Goal: Task Accomplishment & Management: Manage account settings

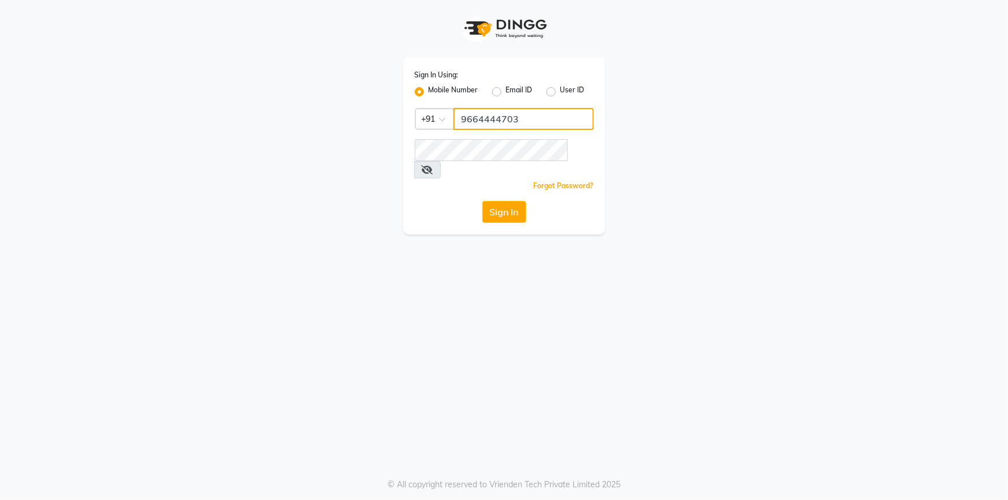
click at [504, 110] on input "9664444703" at bounding box center [523, 119] width 140 height 22
type input "9702243494"
click at [468, 404] on div "Sign In Using: Mobile Number Email ID User ID Country Code × [PHONE_NUMBER] Rem…" at bounding box center [504, 250] width 1008 height 500
click at [510, 201] on button "Sign In" at bounding box center [504, 212] width 44 height 22
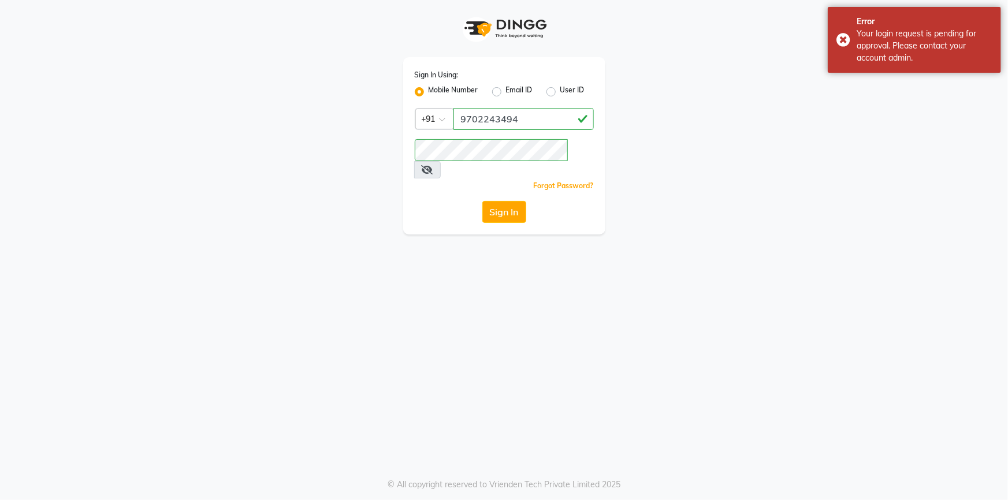
click at [286, 138] on div "Sign In Using: Mobile Number Email ID User ID Country Code × [PHONE_NUMBER] Rem…" at bounding box center [504, 117] width 658 height 234
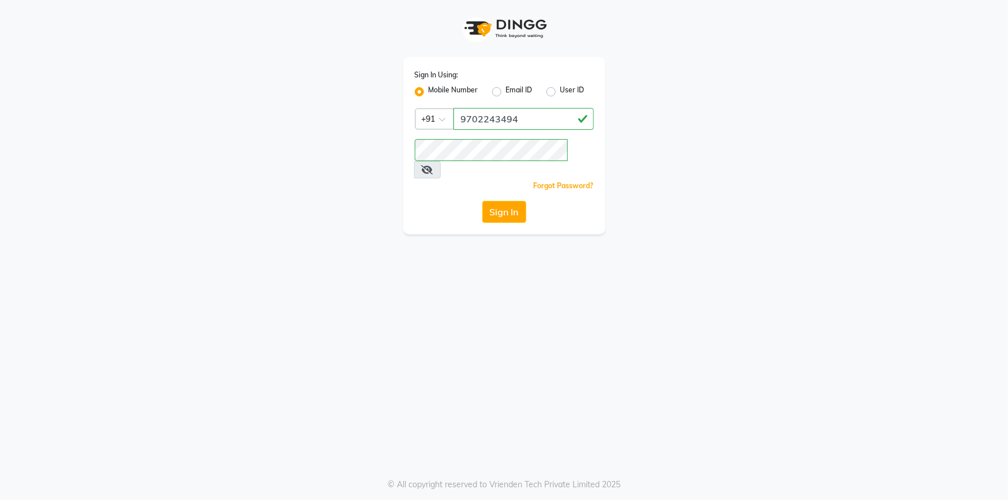
click at [461, 289] on div "Sign In Using: Mobile Number Email ID User ID Country Code × [PHONE_NUMBER] Rem…" at bounding box center [504, 250] width 1008 height 500
click at [587, 311] on div "Sign In Using: Mobile Number Email ID User ID Country Code × [PHONE_NUMBER] Rem…" at bounding box center [504, 250] width 1008 height 500
click at [508, 201] on button "Sign In" at bounding box center [504, 212] width 44 height 22
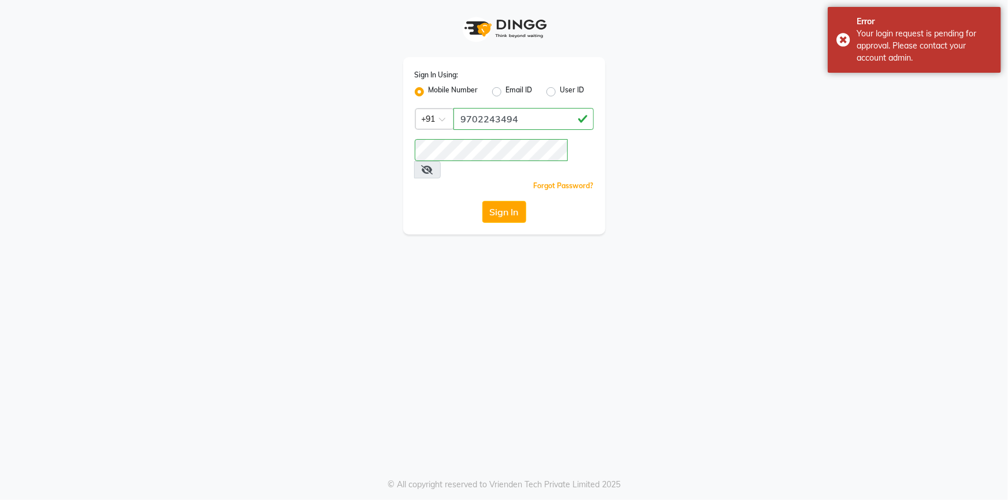
click at [786, 171] on div "Sign In Using: Mobile Number Email ID User ID Country Code × [PHONE_NUMBER] Rem…" at bounding box center [504, 117] width 658 height 234
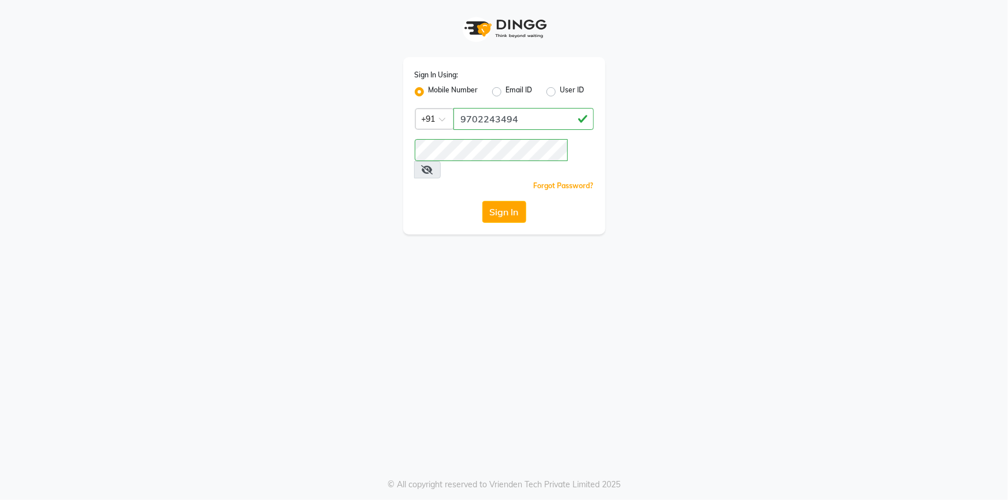
click at [478, 358] on div "Sign In Using: Mobile Number Email ID User ID Country Code × [PHONE_NUMBER] Rem…" at bounding box center [504, 250] width 1008 height 500
click at [517, 201] on button "Sign In" at bounding box center [504, 212] width 44 height 22
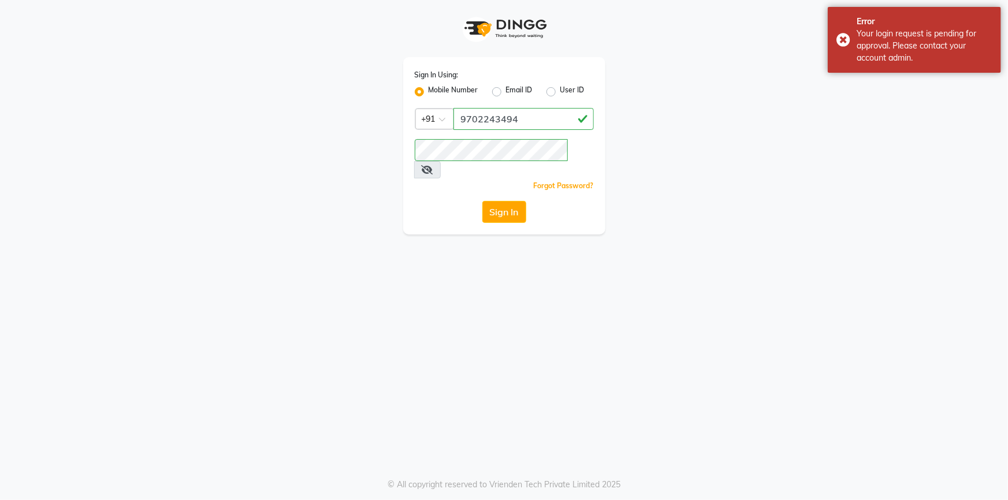
click at [722, 214] on div "Sign In Using: Mobile Number Email ID User ID Country Code × [PHONE_NUMBER] Rem…" at bounding box center [504, 117] width 658 height 234
click at [892, 259] on div "Sign In Using: Mobile Number Email ID User ID Country Code × [PHONE_NUMBER] Rem…" at bounding box center [504, 250] width 1008 height 500
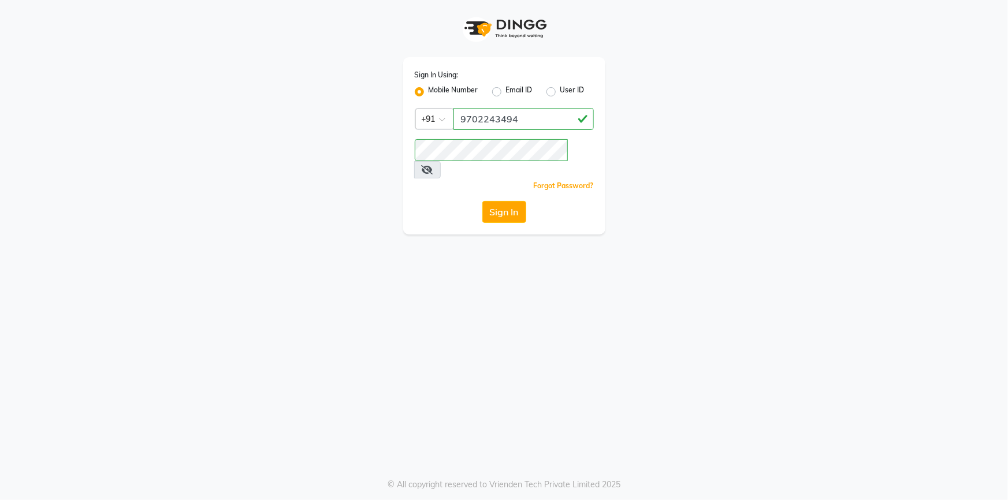
drag, startPoint x: 497, startPoint y: 206, endPoint x: 506, endPoint y: 203, distance: 9.7
click at [497, 206] on div "Sign In Using: Mobile Number Email ID User ID Country Code × [PHONE_NUMBER] Rem…" at bounding box center [504, 145] width 202 height 177
click at [508, 201] on button "Sign In" at bounding box center [504, 212] width 44 height 22
